Goal: Task Accomplishment & Management: Complete application form

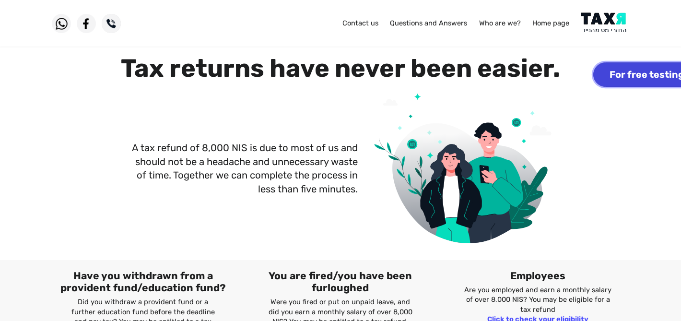
click at [647, 75] on font "For free testing" at bounding box center [646, 75] width 74 height 11
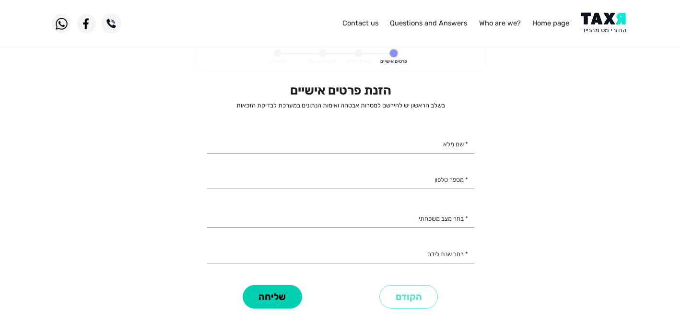
select select
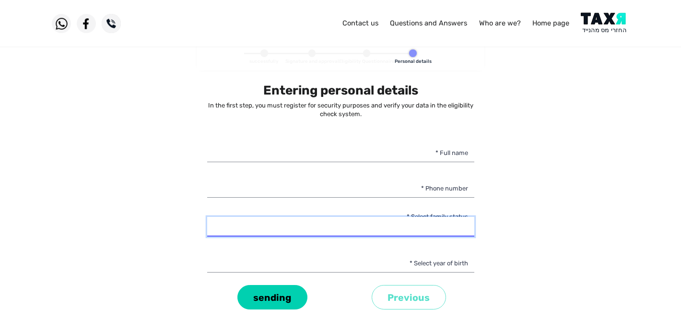
click at [444, 226] on select "רווק/ה נשוי/[PERSON_NAME]/ה אלמן/נה" at bounding box center [340, 227] width 267 height 20
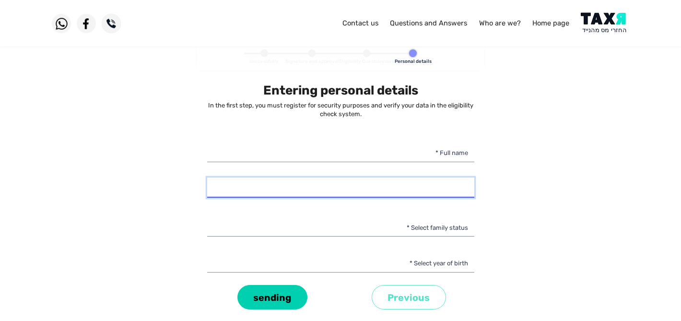
click at [451, 185] on input "* Phone number" at bounding box center [340, 187] width 267 height 20
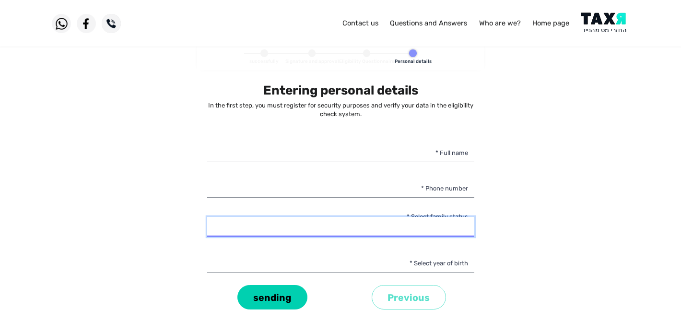
click at [453, 227] on select "רווק/ה נשוי/[PERSON_NAME]/ה אלמן/נה" at bounding box center [340, 227] width 267 height 20
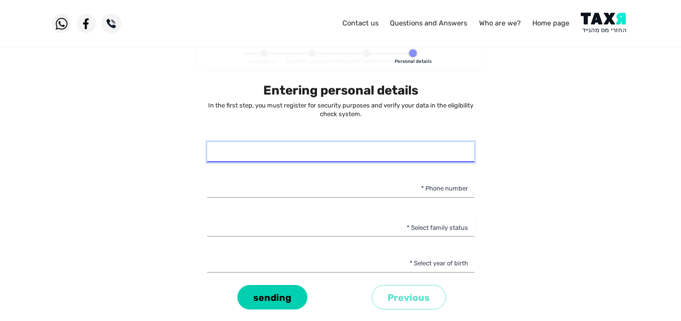
click at [451, 147] on input "* Full name" at bounding box center [340, 152] width 267 height 20
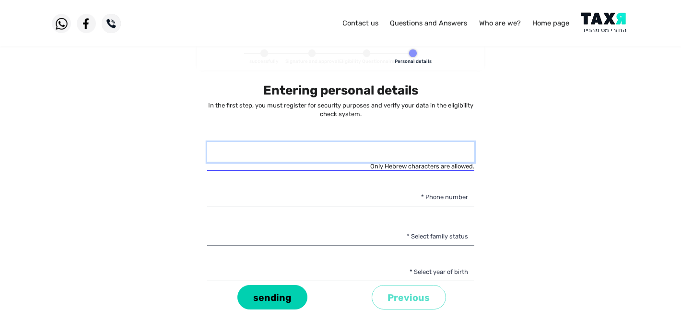
paste input "[PERSON_NAME] דו [PERSON_NAME]"
drag, startPoint x: 454, startPoint y: 154, endPoint x: 429, endPoint y: 154, distance: 24.9
click at [429, 154] on input "[PERSON_NAME] דו [PERSON_NAME]" at bounding box center [340, 152] width 267 height 20
paste input "דו [PERSON_NAME]"
type input "[PERSON_NAME] דו [PERSON_NAME]"
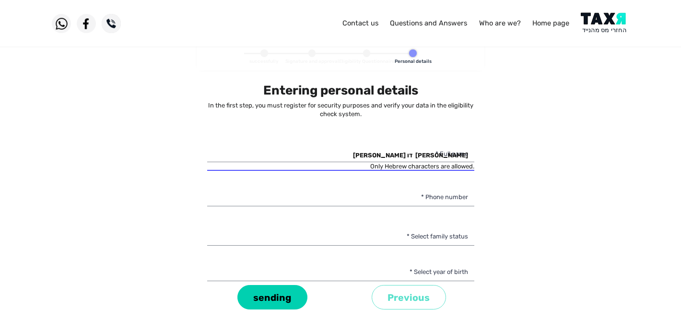
click at [456, 184] on div "Entering personal details In the first step, you must register for security pur…" at bounding box center [340, 182] width 267 height 199
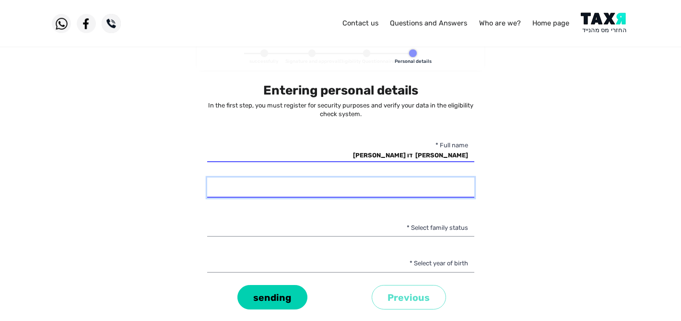
click at [441, 187] on input "* Phone number" at bounding box center [340, 187] width 267 height 20
type input "050-9495132"
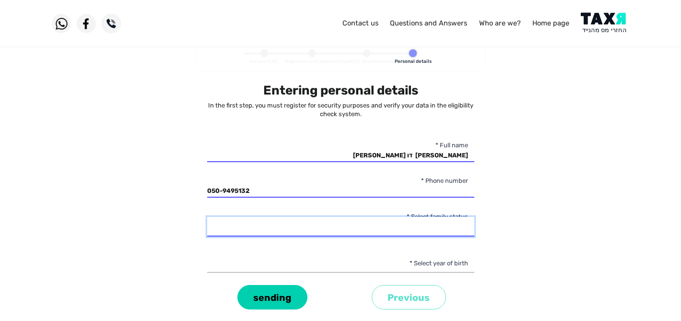
click at [460, 227] on select "רווק/ה נשוי/[PERSON_NAME]/ה אלמן/נה" at bounding box center [340, 227] width 267 height 20
select select "3: Divorced"
click at [207, 217] on select "רווק/ה נשוי/[PERSON_NAME]/ה אלמן/נה" at bounding box center [340, 227] width 267 height 20
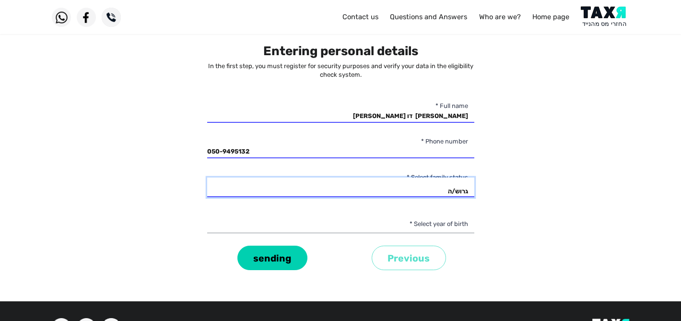
scroll to position [40, 0]
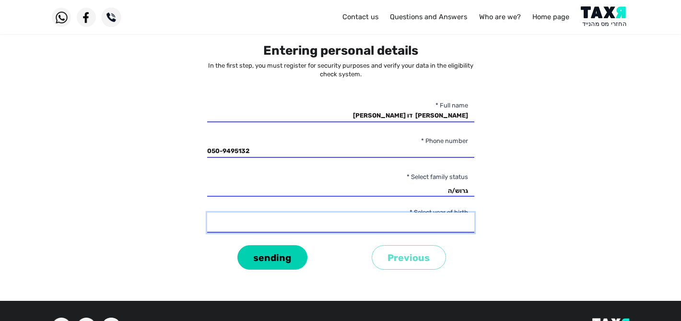
click at [398, 229] on select "2003 2002 2001 2000 1999 1998 1997 1996 1995 1994 1993 1992 1991 1990 1989 1988…" at bounding box center [340, 222] width 267 height 20
select select "24: 1980"
click at [207, 212] on select "2003 2002 2001 2000 1999 1998 1997 1996 1995 1994 1993 1992 1991 1990 1989 1988…" at bounding box center [340, 222] width 267 height 20
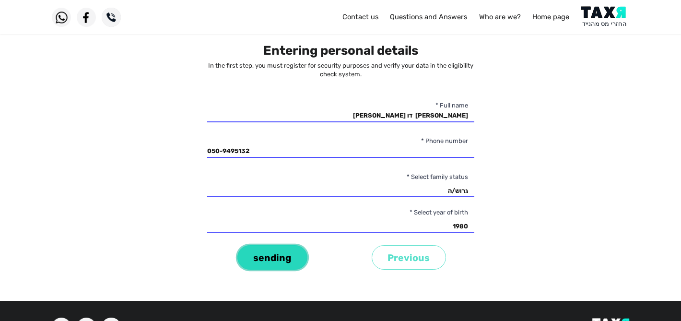
click at [286, 258] on font "sending" at bounding box center [272, 257] width 38 height 11
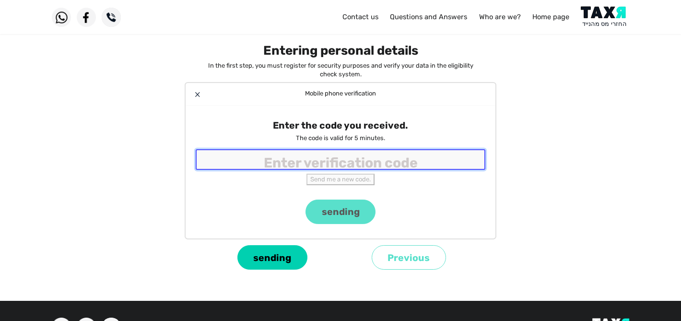
click at [340, 152] on input "tel" at bounding box center [341, 159] width 290 height 21
paste input "8651"
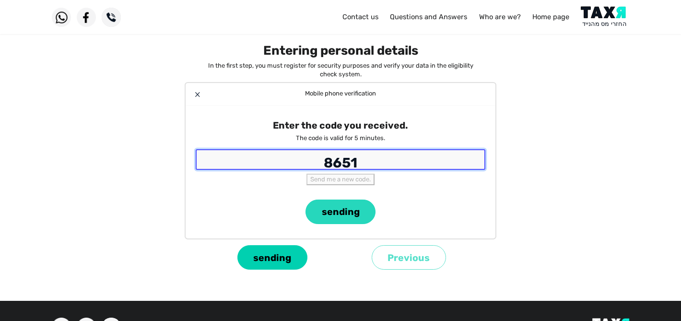
type input "8651"
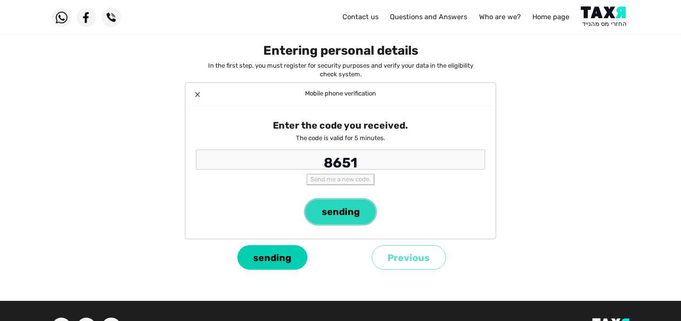
click at [348, 206] on font "sending" at bounding box center [341, 211] width 38 height 11
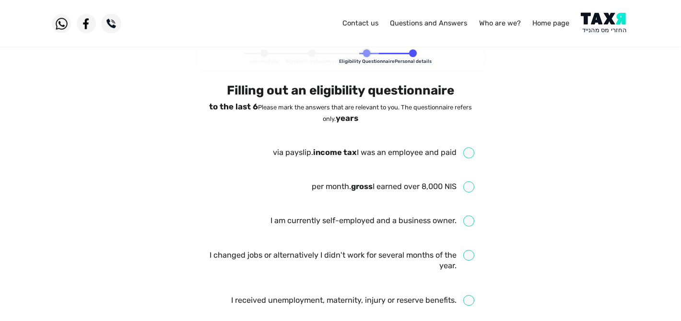
click at [473, 154] on input "checkbox" at bounding box center [373, 152] width 201 height 11
checkbox input "true"
click at [469, 189] on input "checkbox" at bounding box center [393, 186] width 163 height 11
checkbox input "true"
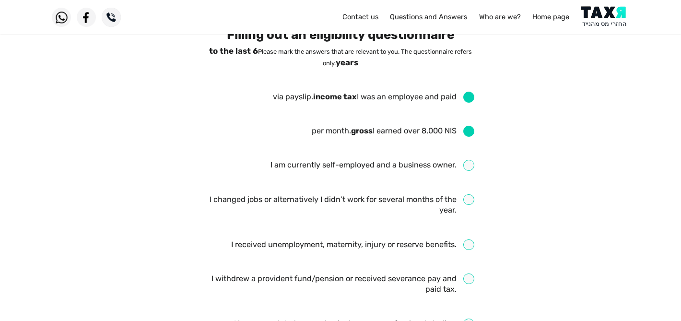
scroll to position [57, 0]
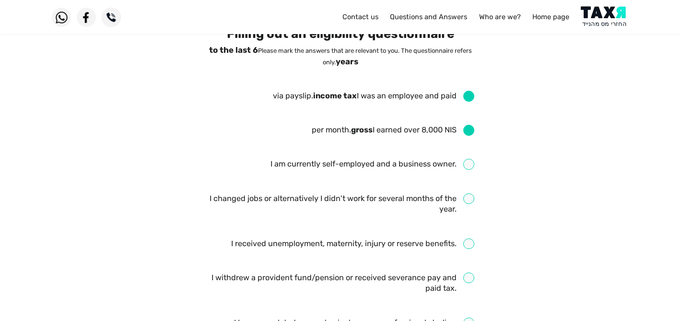
click at [469, 195] on input "checkbox" at bounding box center [340, 204] width 267 height 22
checkbox input "true"
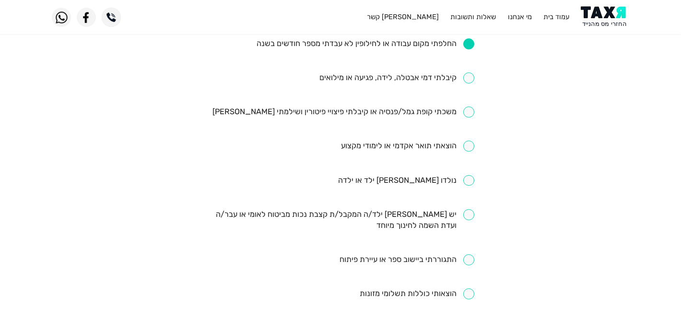
scroll to position [201, 0]
click at [469, 294] on input "checkbox" at bounding box center [417, 292] width 115 height 11
checkbox input "true"
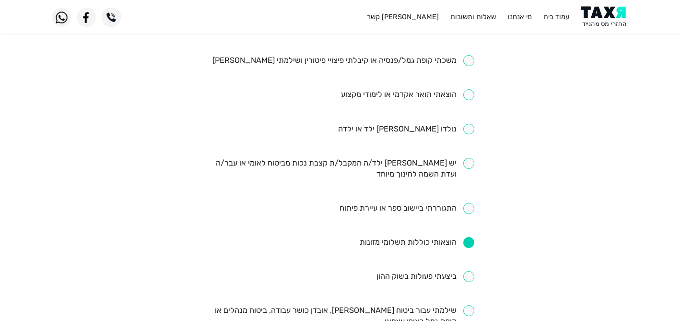
scroll to position [252, 0]
drag, startPoint x: 337, startPoint y: 208, endPoint x: 382, endPoint y: 212, distance: 44.8
click at [382, 212] on li "התגוררתי ביישוב ספר או עיירת פיתוח" at bounding box center [340, 208] width 267 height 12
copy div "התגוררתי ביישוב ספר או עיירת פיתוח"
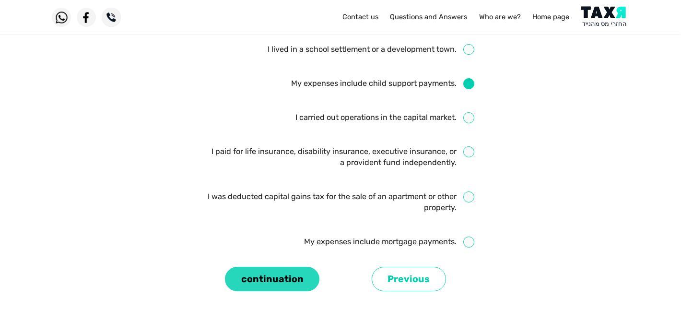
scroll to position [464, 0]
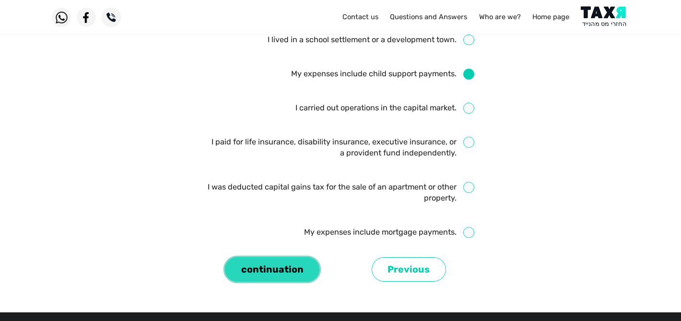
click at [270, 273] on font "continuation" at bounding box center [272, 269] width 62 height 11
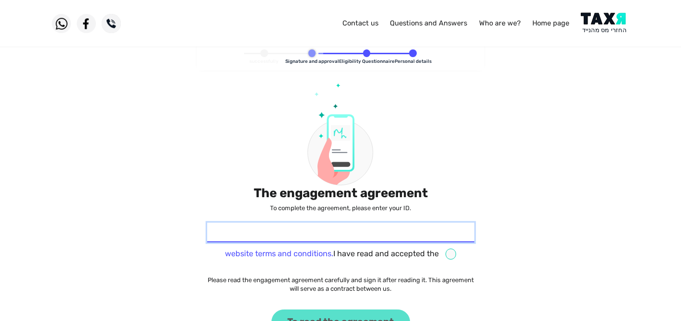
click at [352, 238] on input "* Identity card" at bounding box center [340, 232] width 267 height 20
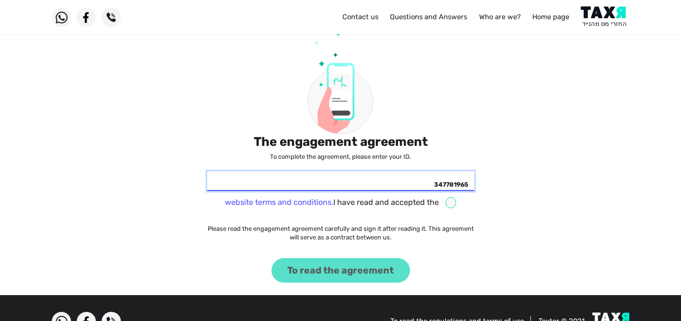
scroll to position [57, 0]
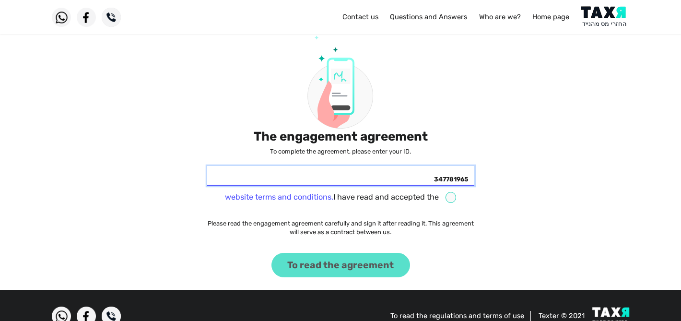
type input "347781965"
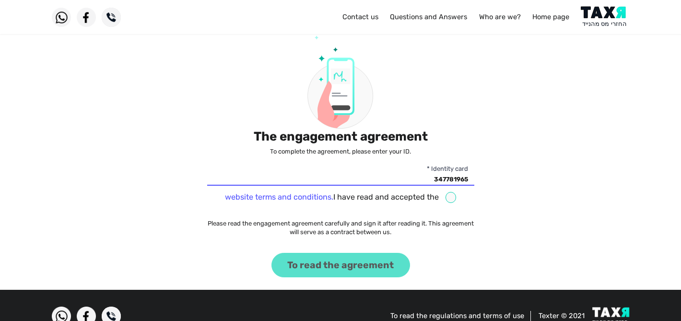
click at [327, 264] on div "The engagement agreement To complete the agreement, please enter your ID. 34778…" at bounding box center [340, 151] width 267 height 250
click at [344, 267] on div "The engagement agreement To complete the agreement, please enter your ID. 34778…" at bounding box center [340, 151] width 267 height 250
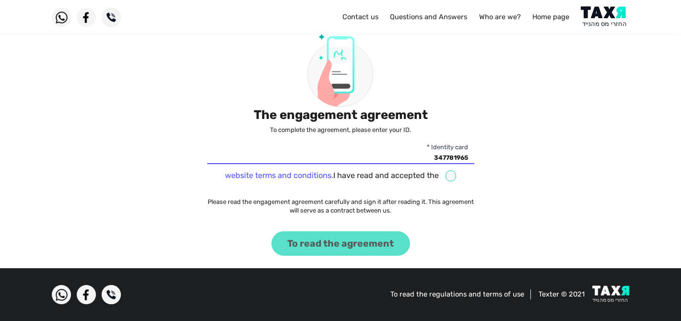
click at [351, 244] on div "The engagement agreement To complete the agreement, please enter your ID. 34778…" at bounding box center [340, 130] width 267 height 250
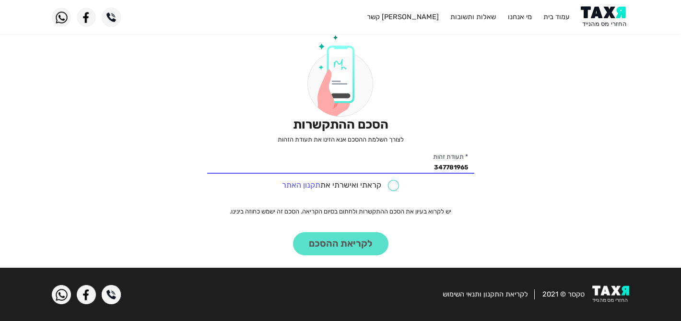
scroll to position [68, 0]
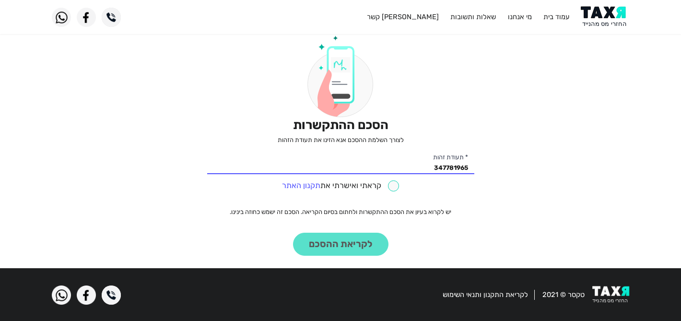
click at [342, 245] on div "הסכם ההתקשרות לצורך השלמת ההסכם אנא הזינו את תעודת הזהות 347781965 * תעודת זהות…" at bounding box center [340, 135] width 267 height 241
click at [305, 186] on link "תקנון האתר" at bounding box center [301, 185] width 38 height 9
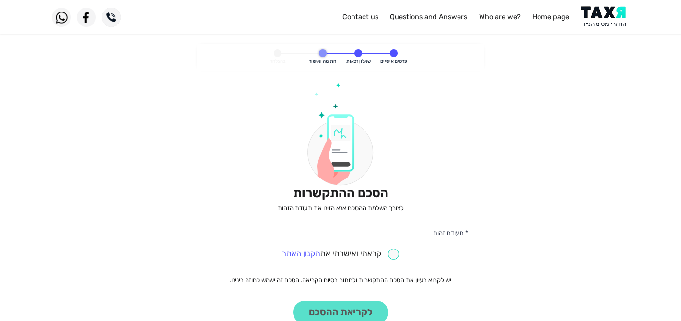
scroll to position [68, 0]
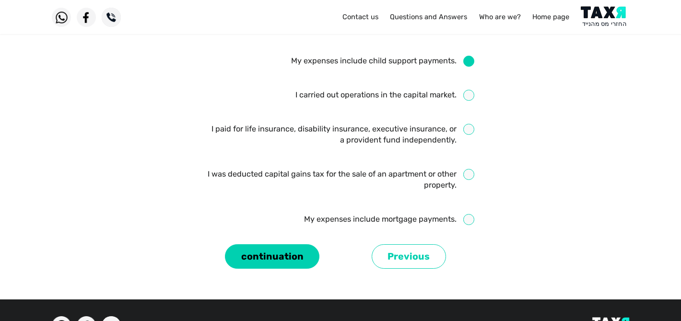
scroll to position [487, 0]
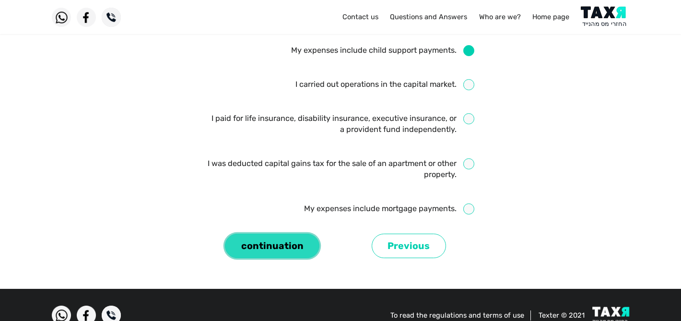
click at [296, 252] on button "continuation" at bounding box center [272, 246] width 94 height 24
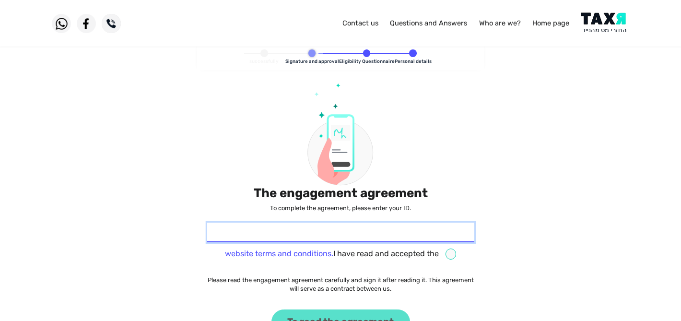
click at [400, 234] on input "* Identity card" at bounding box center [340, 232] width 267 height 20
type input "347781965"
click at [452, 255] on input "checkbox" at bounding box center [341, 253] width 232 height 11
checkbox input "true"
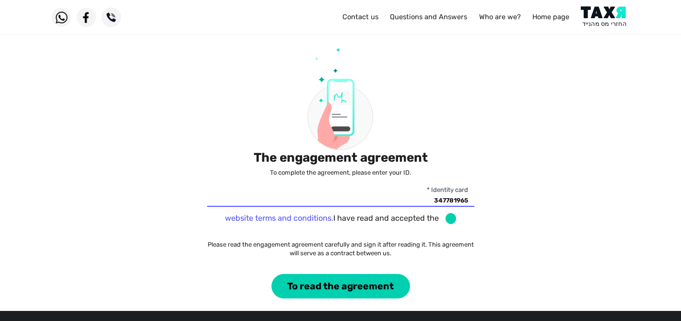
scroll to position [41, 0]
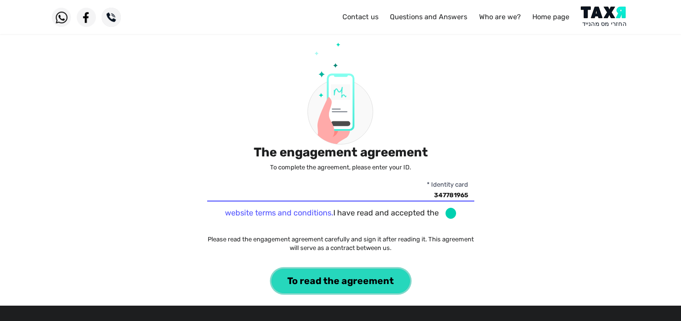
click at [363, 281] on font "To read the agreement" at bounding box center [340, 281] width 106 height 11
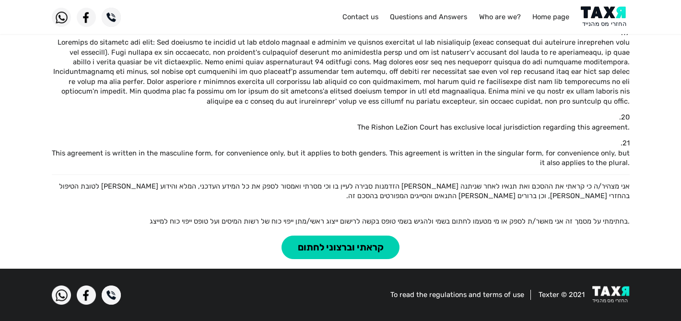
scroll to position [925, 0]
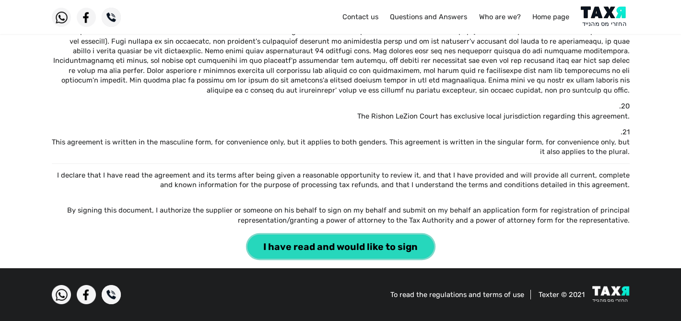
click at [362, 247] on font "I have read and would like to sign" at bounding box center [340, 246] width 154 height 11
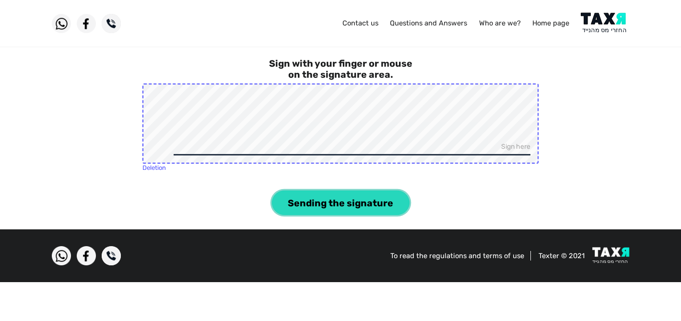
click at [345, 194] on button "Sending the signature" at bounding box center [341, 202] width 138 height 24
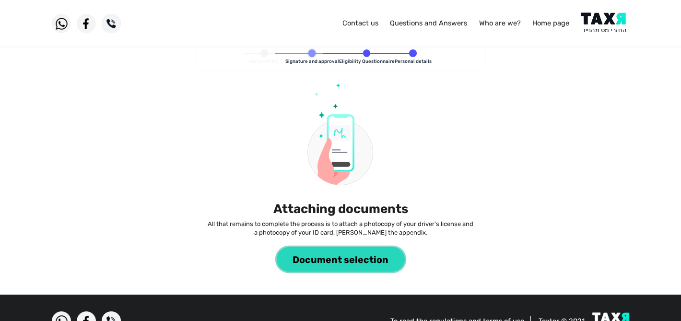
click at [361, 263] on font "Document selection" at bounding box center [341, 259] width 96 height 11
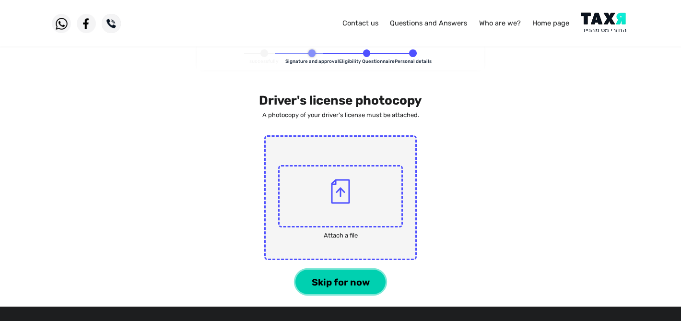
click at [365, 280] on font "Skip for now" at bounding box center [341, 282] width 58 height 11
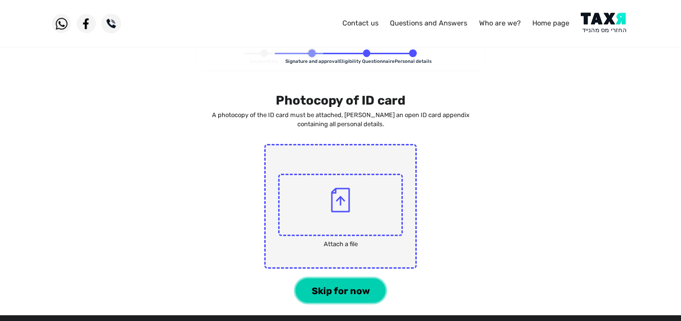
click at [369, 290] on font "Skip for now" at bounding box center [341, 290] width 58 height 11
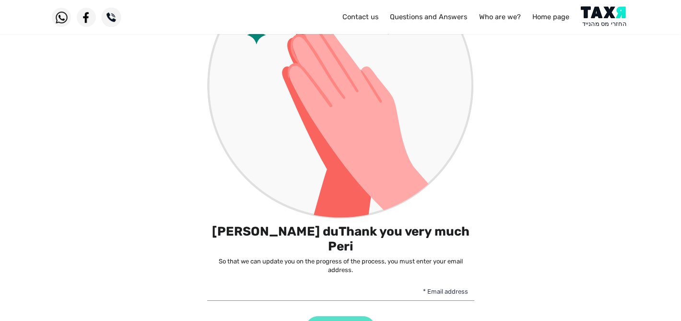
scroll to position [155, 0]
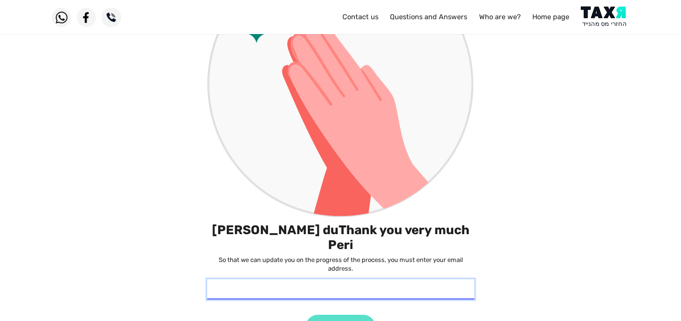
click at [412, 279] on input "* Email address" at bounding box center [340, 289] width 267 height 20
type input "[EMAIL_ADDRESS][DOMAIN_NAME]"
click at [330, 320] on font "sending" at bounding box center [341, 327] width 38 height 11
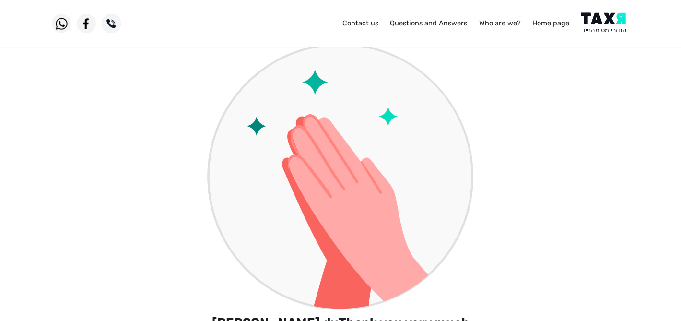
scroll to position [13, 0]
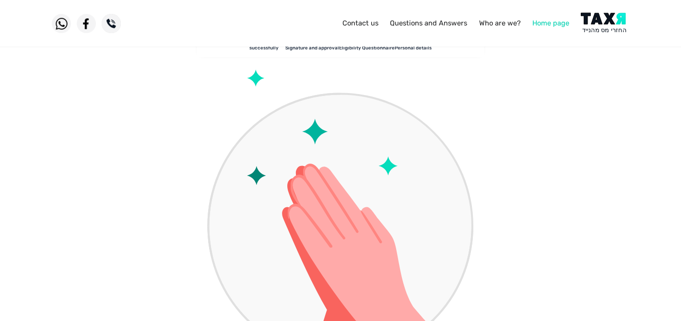
click at [539, 26] on font "Home page" at bounding box center [550, 23] width 37 height 9
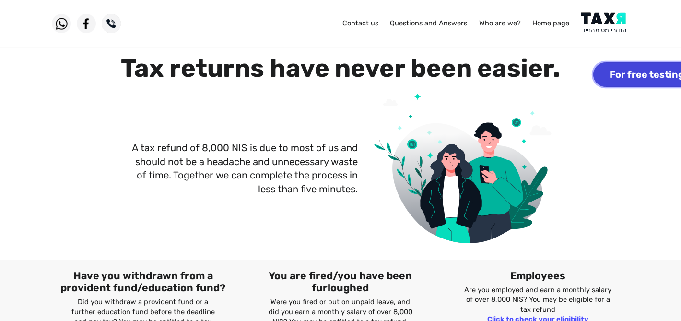
click at [655, 78] on font "For free testing" at bounding box center [646, 75] width 74 height 11
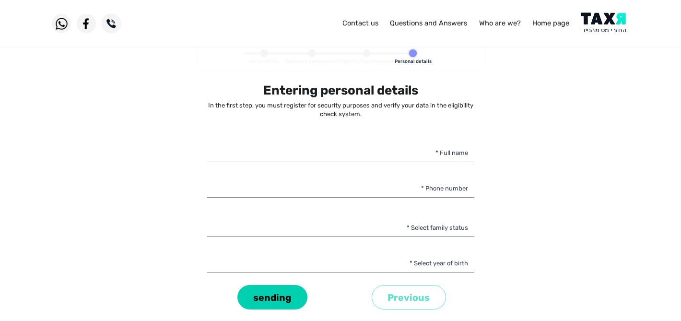
select select
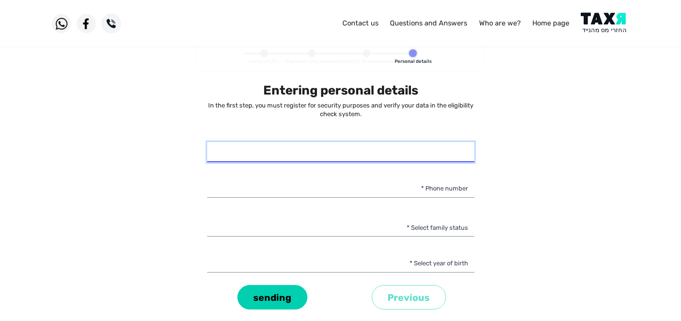
click at [444, 153] on input "* Full name" at bounding box center [340, 152] width 267 height 20
paste input "Hi everyone, can someone please help me regard the following: I pay child suppo…"
type input "Hi everyone, can someone please help me regard the following: I pay child suppo…"
paste input "[PERSON_NAME] דו [PERSON_NAME]"
type input "[PERSON_NAME] דו [PERSON_NAME]"
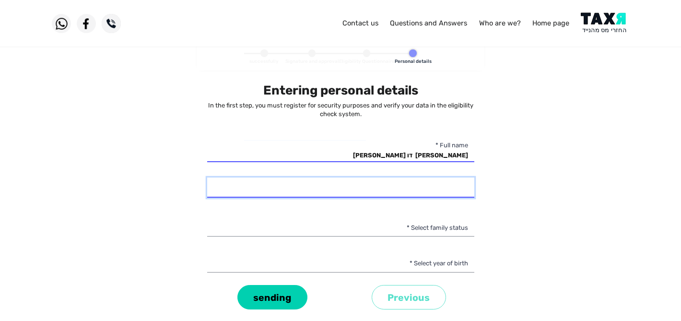
click at [331, 192] on input "* Phone number" at bounding box center [340, 187] width 267 height 20
type input "050-9495132"
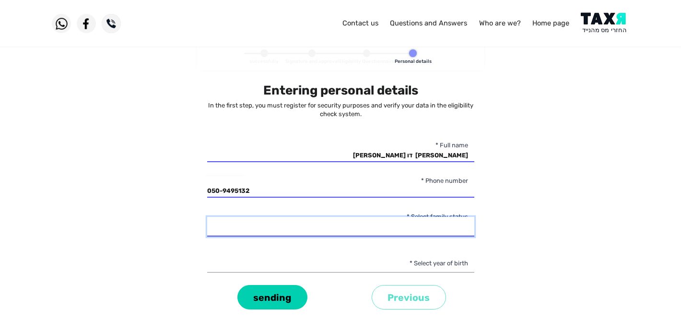
click at [367, 231] on select "רווק/ה נשוי/[PERSON_NAME]/ה אלמן/נה" at bounding box center [340, 227] width 267 height 20
select select "3: Divorced"
click at [207, 217] on select "רווק/ה נשוי/[PERSON_NAME]/ה אלמן/נה" at bounding box center [340, 227] width 267 height 20
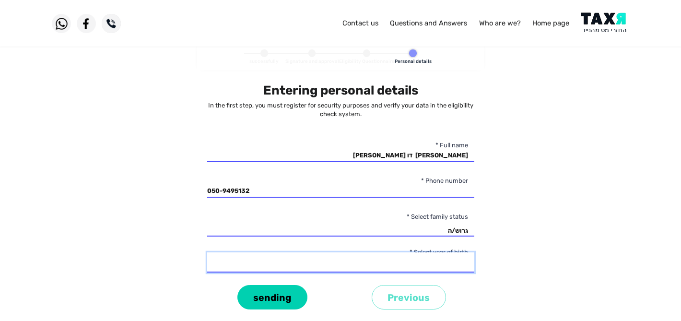
click at [419, 269] on select "2003 2002 2001 2000 1999 1998 1997 1996 1995 1994 1993 1992 1991 1990 1989 1988…" at bounding box center [340, 262] width 267 height 20
select select "24: 1980"
click at [207, 252] on select "2003 2002 2001 2000 1999 1998 1997 1996 1995 1994 1993 1992 1991 1990 1989 1988…" at bounding box center [340, 262] width 267 height 20
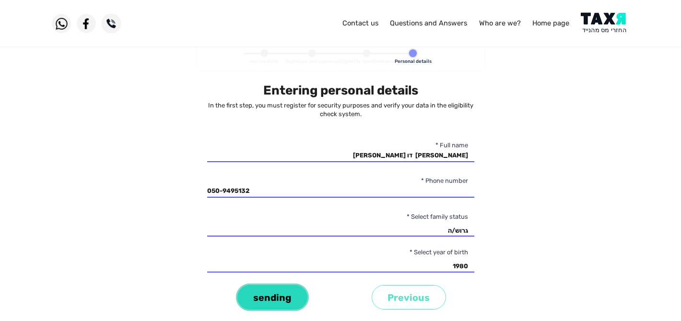
click at [277, 296] on font "sending" at bounding box center [272, 297] width 38 height 11
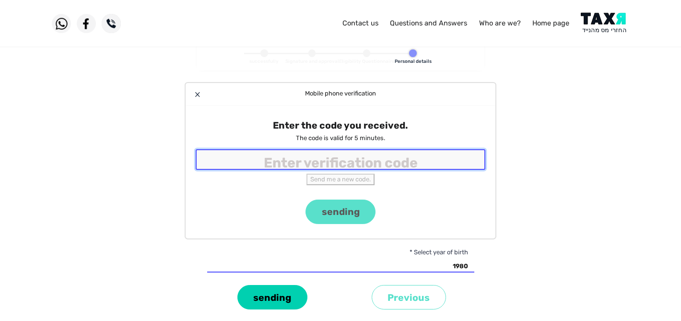
click at [326, 158] on input "tel" at bounding box center [341, 159] width 290 height 21
paste input "5450"
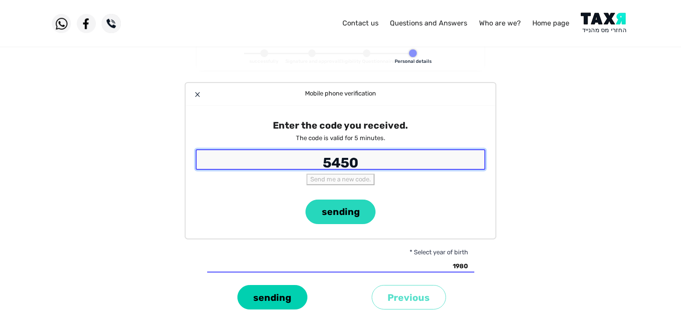
type input "5450"
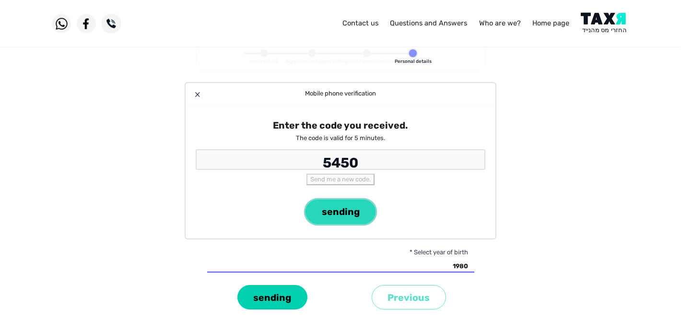
click at [340, 207] on font "sending" at bounding box center [341, 212] width 38 height 11
